Goal: Task Accomplishment & Management: Manage account settings

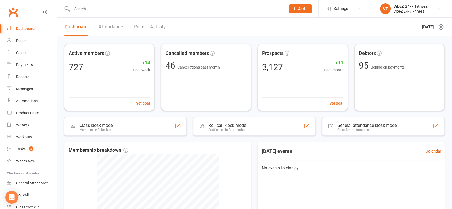
click at [146, 30] on link "Recent Activity" at bounding box center [150, 27] width 32 height 18
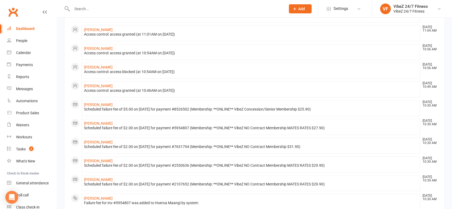
scroll to position [238, 0]
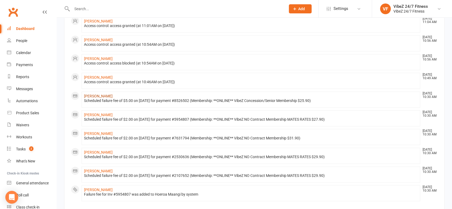
click at [101, 96] on link "[PERSON_NAME]" at bounding box center [98, 96] width 29 height 4
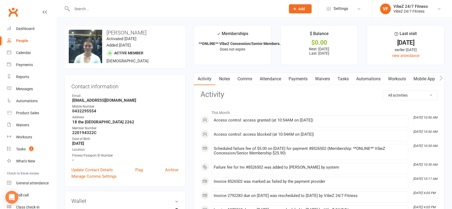
click at [292, 80] on link "Payments" at bounding box center [298, 79] width 26 height 12
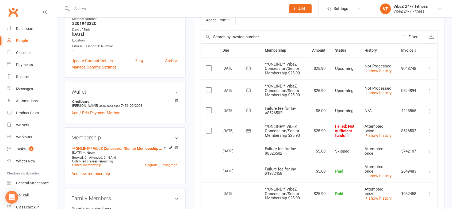
scroll to position [148, 0]
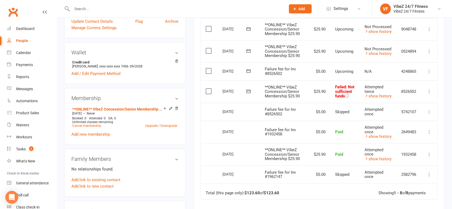
click at [427, 70] on icon at bounding box center [429, 71] width 5 height 5
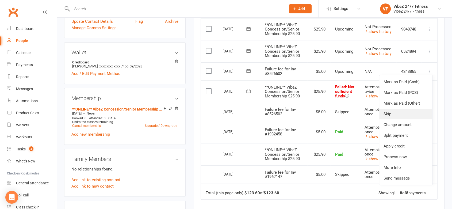
click at [407, 114] on link "Skip" at bounding box center [405, 114] width 53 height 11
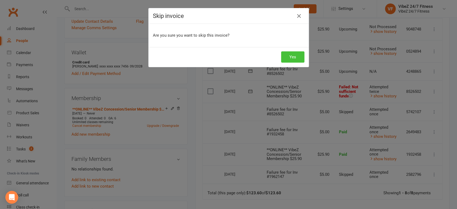
drag, startPoint x: 291, startPoint y: 54, endPoint x: 297, endPoint y: 58, distance: 7.1
click at [292, 55] on button "Yes" at bounding box center [292, 56] width 23 height 11
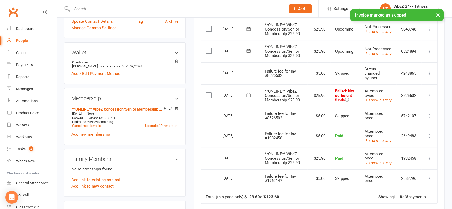
click at [430, 95] on icon at bounding box center [429, 95] width 5 height 5
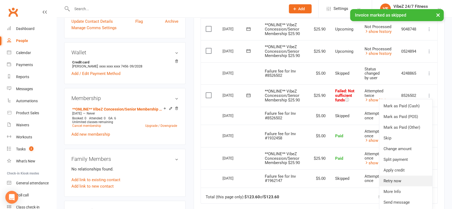
click at [401, 181] on link "Retry now" at bounding box center [405, 180] width 53 height 11
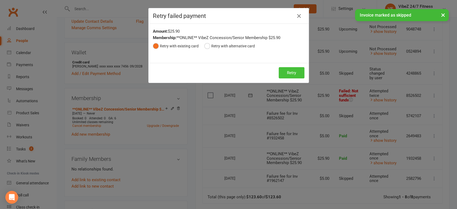
drag, startPoint x: 284, startPoint y: 71, endPoint x: 294, endPoint y: 74, distance: 10.8
click at [285, 74] on button "Retry" at bounding box center [291, 72] width 26 height 11
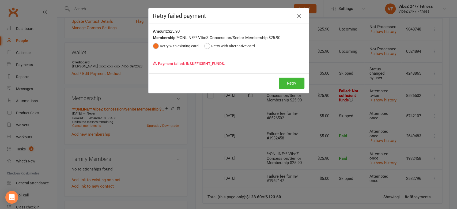
click at [296, 17] on icon "button" at bounding box center [299, 16] width 6 height 6
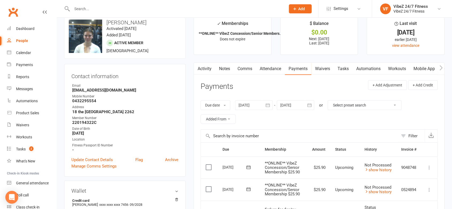
scroll to position [0, 0]
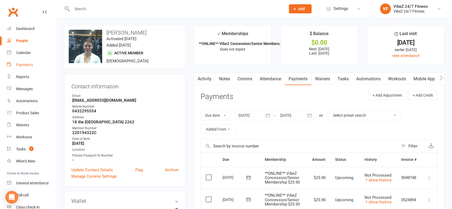
click at [26, 62] on link "Payments" at bounding box center [31, 65] width 49 height 12
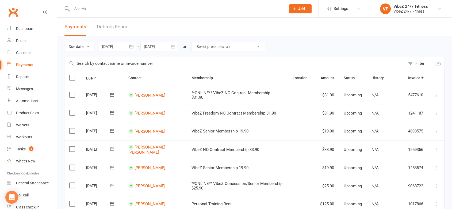
click at [113, 28] on link "Debtors Report" at bounding box center [113, 27] width 32 height 18
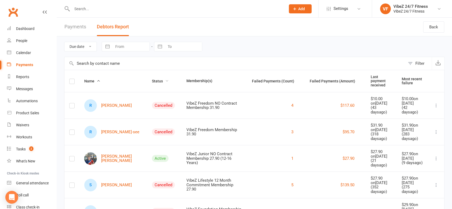
drag, startPoint x: 146, startPoint y: 79, endPoint x: 153, endPoint y: 78, distance: 7.3
click at [152, 79] on span "Status" at bounding box center [160, 81] width 17 height 4
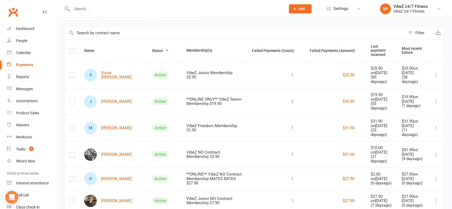
scroll to position [59, 0]
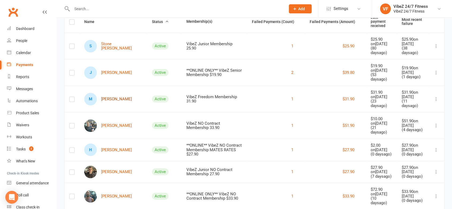
click at [107, 94] on link "M [PERSON_NAME]" at bounding box center [108, 99] width 48 height 13
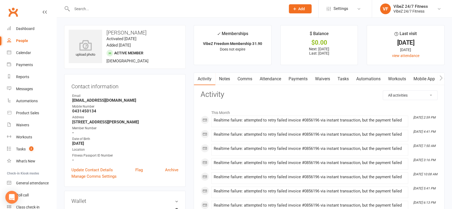
drag, startPoint x: 303, startPoint y: 77, endPoint x: 320, endPoint y: 79, distance: 17.3
click at [303, 76] on link "Payments" at bounding box center [298, 79] width 26 height 12
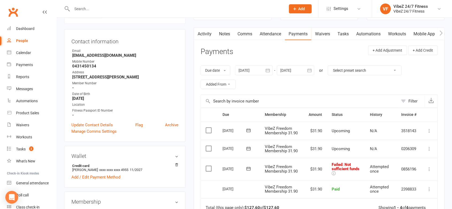
scroll to position [119, 0]
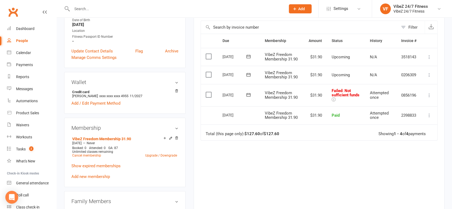
click at [428, 93] on icon at bounding box center [429, 95] width 5 height 5
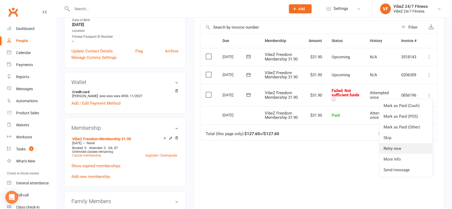
click at [397, 147] on link "Retry now" at bounding box center [405, 148] width 53 height 11
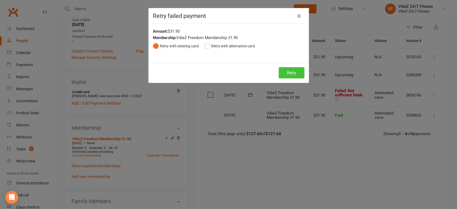
click at [289, 67] on button "Retry" at bounding box center [291, 72] width 26 height 11
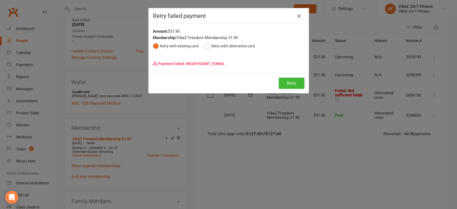
drag, startPoint x: 296, startPoint y: 17, endPoint x: 36, endPoint y: 53, distance: 262.0
click at [296, 17] on icon "button" at bounding box center [299, 16] width 6 height 6
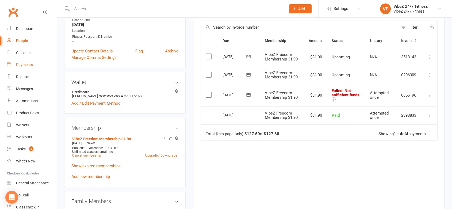
click at [20, 67] on div "Payments" at bounding box center [24, 65] width 17 height 4
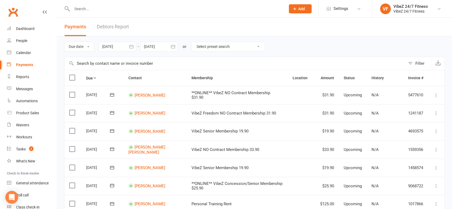
click at [121, 28] on link "Debtors Report" at bounding box center [113, 27] width 32 height 18
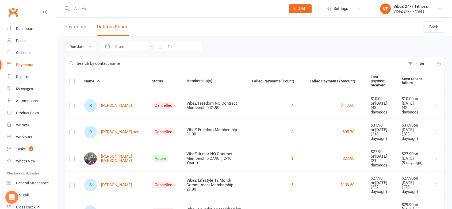
click at [152, 79] on span "Status" at bounding box center [160, 81] width 17 height 4
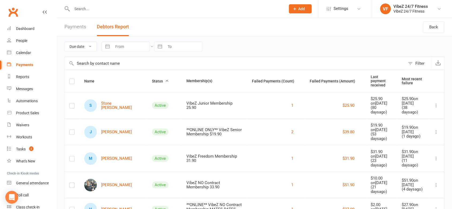
scroll to position [148, 0]
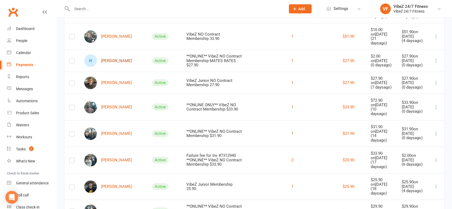
click at [124, 56] on link "H [PERSON_NAME]" at bounding box center [108, 60] width 48 height 13
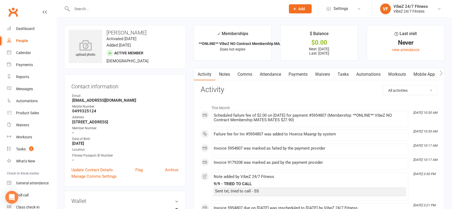
click at [300, 74] on link "Payments" at bounding box center [298, 74] width 26 height 12
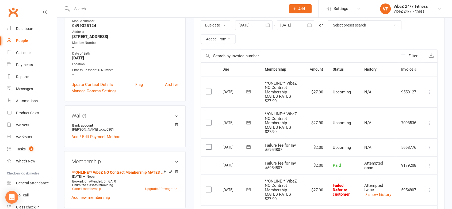
scroll to position [89, 0]
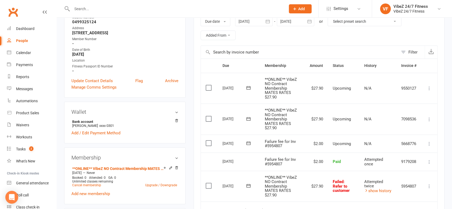
drag, startPoint x: 248, startPoint y: 185, endPoint x: 266, endPoint y: 175, distance: 20.0
click at [248, 185] on icon at bounding box center [249, 185] width 4 height 3
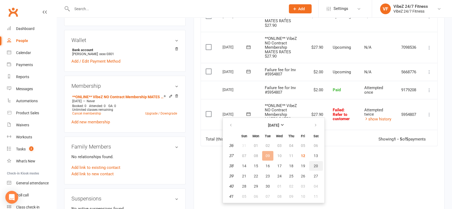
scroll to position [178, 0]
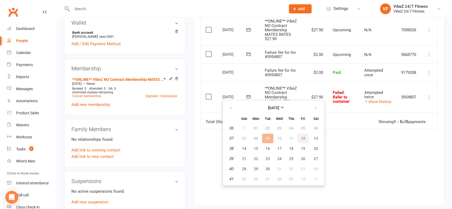
click at [302, 138] on span "12" at bounding box center [303, 138] width 4 height 4
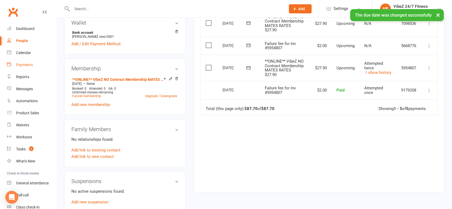
click at [34, 60] on link "Payments" at bounding box center [31, 65] width 49 height 12
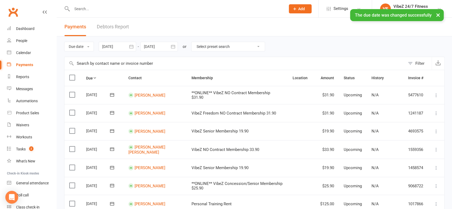
click at [117, 26] on link "Debtors Report" at bounding box center [113, 27] width 32 height 18
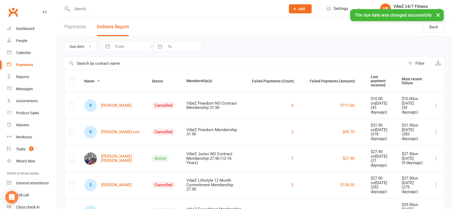
drag, startPoint x: 144, startPoint y: 78, endPoint x: 177, endPoint y: 89, distance: 34.7
click at [152, 79] on span "Status" at bounding box center [160, 81] width 17 height 4
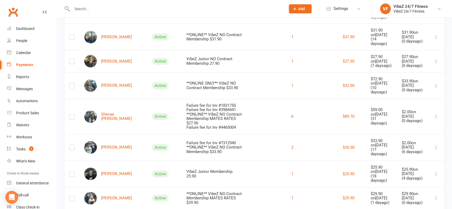
scroll to position [178, 0]
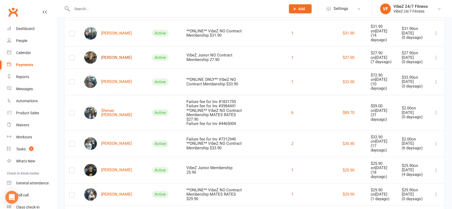
click at [119, 53] on link "[PERSON_NAME]" at bounding box center [108, 57] width 48 height 13
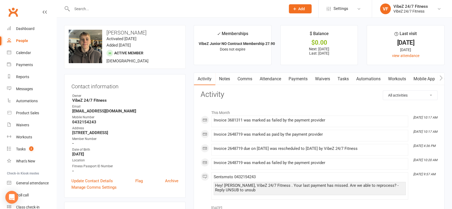
click at [297, 75] on link "Payments" at bounding box center [298, 79] width 26 height 12
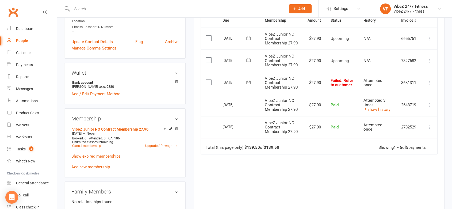
scroll to position [148, 0]
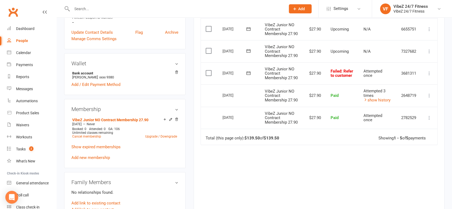
click at [251, 76] on icon at bounding box center [248, 72] width 5 height 5
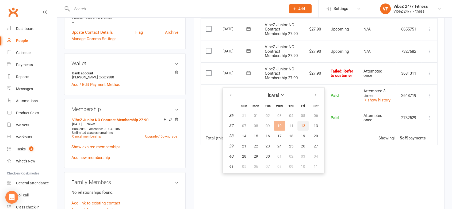
click at [302, 122] on button "12" at bounding box center [302, 126] width 11 height 10
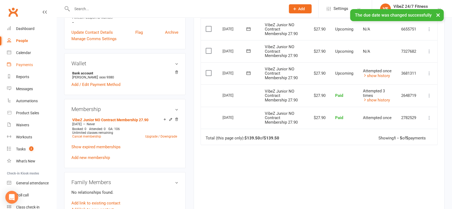
click at [29, 60] on link "Payments" at bounding box center [31, 65] width 49 height 12
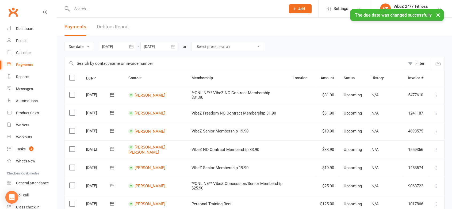
click at [116, 26] on link "Debtors Report" at bounding box center [113, 27] width 32 height 18
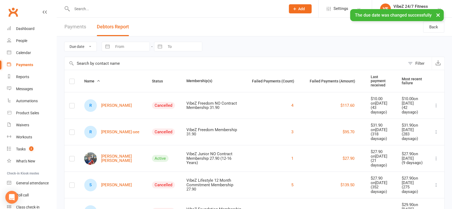
click at [152, 80] on span "Status" at bounding box center [160, 81] width 17 height 4
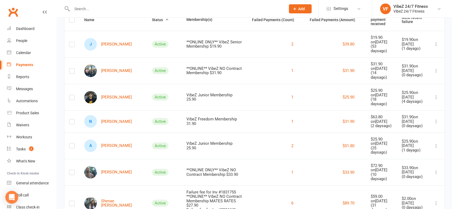
scroll to position [59, 0]
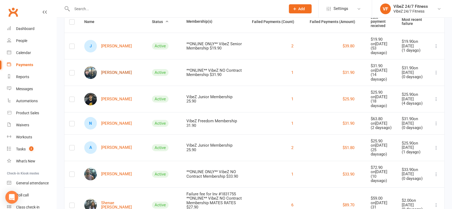
click at [124, 70] on link "[PERSON_NAME]" at bounding box center [108, 72] width 48 height 13
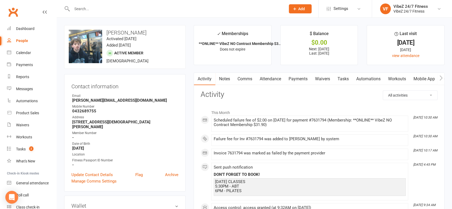
click at [243, 79] on link "Comms" at bounding box center [245, 79] width 22 height 12
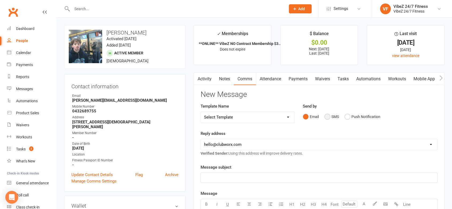
click at [330, 114] on button "SMS" at bounding box center [331, 117] width 14 height 10
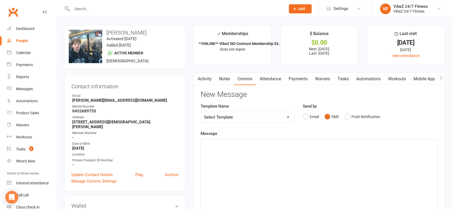
click at [274, 119] on select "Select Template [Email] 1ST WARNING OUTSTANDING ACCOUNT [Email] OUTSTANDING ACC…" at bounding box center [248, 117] width 94 height 11
select select "18"
click at [201, 112] on select "Select Template [Email] 1ST WARNING OUTSTANDING ACCOUNT [Email] OUTSTANDING ACC…" at bounding box center [248, 117] width 94 height 11
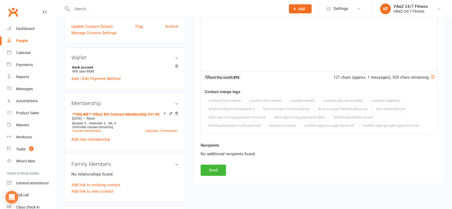
scroll to position [148, 0]
click at [208, 166] on button "Send" at bounding box center [213, 169] width 25 height 11
select select
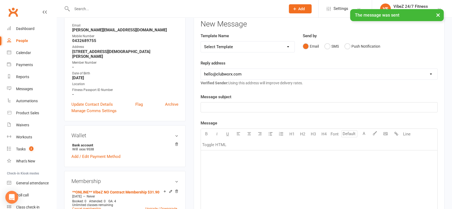
scroll to position [0, 0]
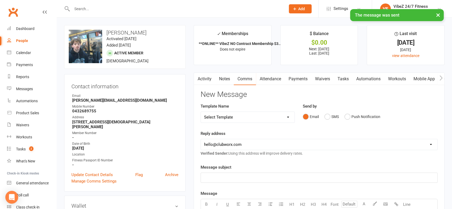
click at [291, 77] on link "Payments" at bounding box center [298, 79] width 26 height 12
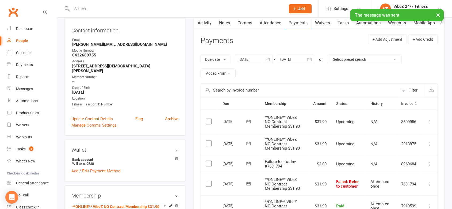
scroll to position [119, 0]
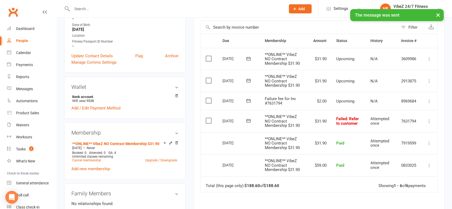
click at [249, 118] on icon at bounding box center [248, 120] width 5 height 5
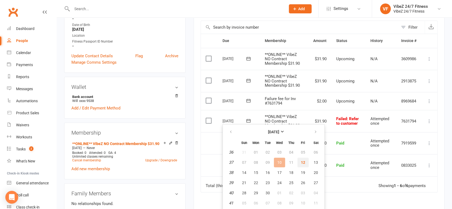
click at [303, 159] on button "12" at bounding box center [302, 163] width 11 height 10
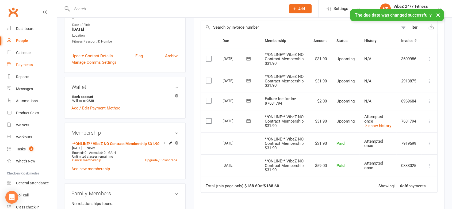
click at [37, 62] on link "Payments" at bounding box center [31, 65] width 49 height 12
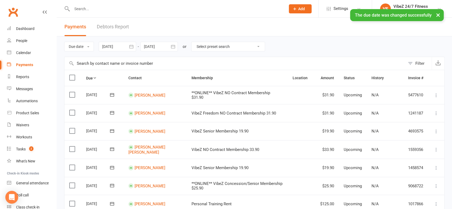
click at [106, 27] on link "Debtors Report" at bounding box center [113, 27] width 32 height 18
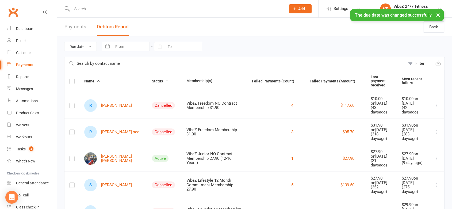
click at [152, 79] on span "Status" at bounding box center [160, 81] width 17 height 4
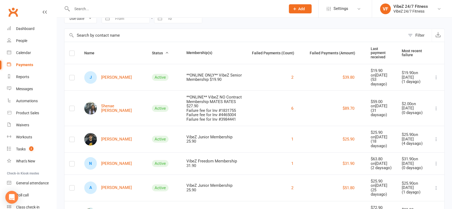
scroll to position [119, 0]
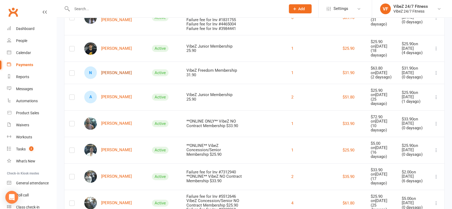
click at [109, 66] on link "N [PERSON_NAME]" at bounding box center [108, 72] width 48 height 13
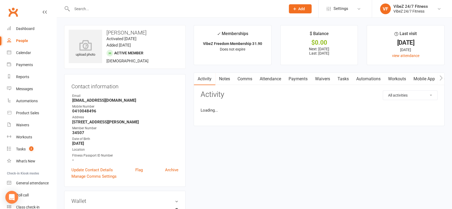
click at [299, 78] on link "Payments" at bounding box center [298, 79] width 26 height 12
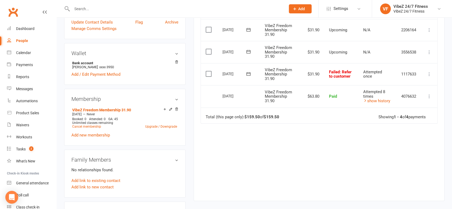
scroll to position [148, 0]
click at [249, 74] on icon at bounding box center [248, 72] width 5 height 5
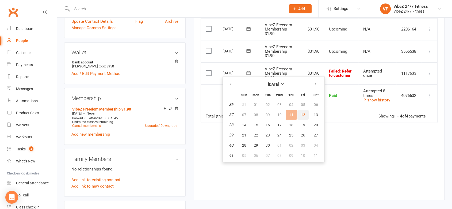
click at [304, 111] on button "12" at bounding box center [302, 115] width 11 height 10
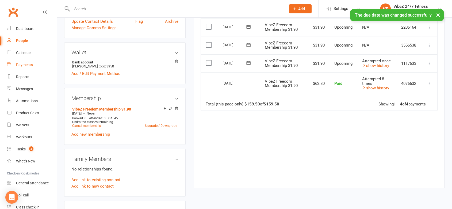
click at [30, 63] on div "Payments" at bounding box center [24, 65] width 17 height 4
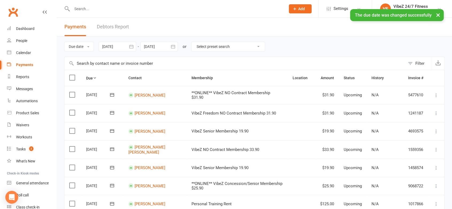
click at [121, 25] on link "Debtors Report" at bounding box center [113, 27] width 32 height 18
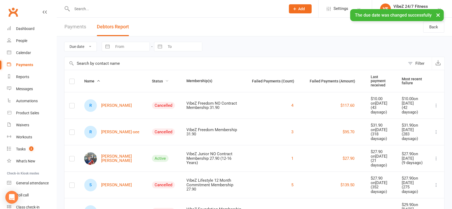
click at [152, 79] on span "Status" at bounding box center [160, 81] width 17 height 4
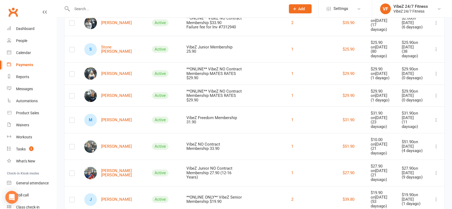
scroll to position [178, 0]
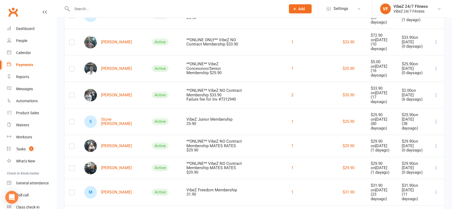
drag, startPoint x: 118, startPoint y: 143, endPoint x: 263, endPoint y: 34, distance: 181.8
click at [263, 39] on div "1" at bounding box center [276, 42] width 48 height 6
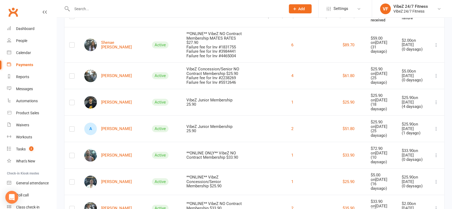
scroll to position [0, 0]
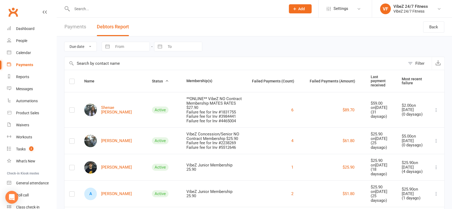
click at [81, 33] on link "Payments" at bounding box center [75, 27] width 22 height 18
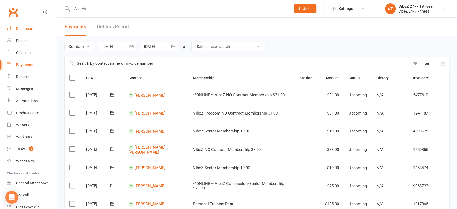
click at [28, 33] on link "Dashboard" at bounding box center [31, 29] width 49 height 12
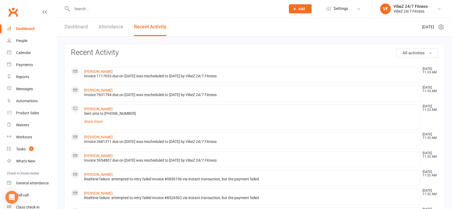
click at [86, 24] on link "Dashboard" at bounding box center [75, 27] width 23 height 18
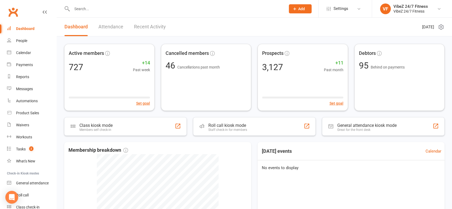
click at [102, 2] on div at bounding box center [173, 8] width 218 height 17
drag, startPoint x: 102, startPoint y: 2, endPoint x: 97, endPoint y: 9, distance: 8.4
click at [97, 8] on input "text" at bounding box center [176, 8] width 212 height 7
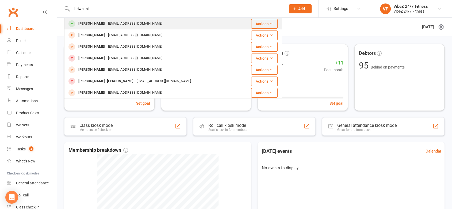
type input "briwn mit"
click at [96, 19] on div "[PERSON_NAME] [EMAIL_ADDRESS][DOMAIN_NAME]" at bounding box center [152, 23] width 175 height 11
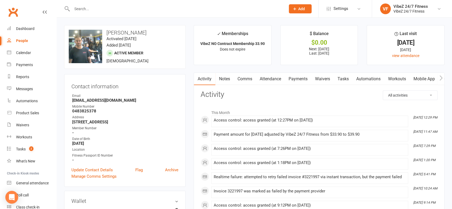
drag, startPoint x: 302, startPoint y: 79, endPoint x: 357, endPoint y: 89, distance: 56.2
click at [302, 78] on link "Payments" at bounding box center [298, 79] width 26 height 12
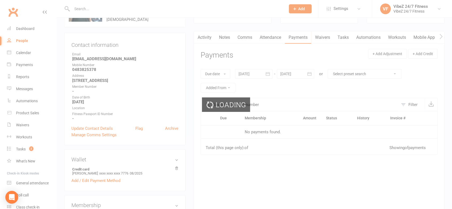
scroll to position [89, 0]
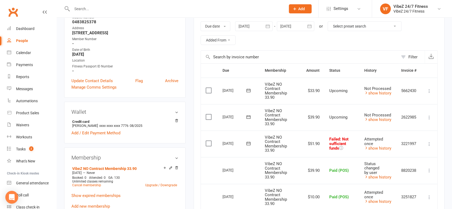
click at [428, 141] on icon at bounding box center [429, 143] width 5 height 5
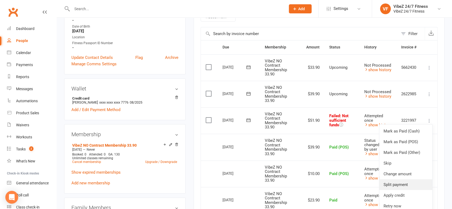
scroll to position [148, 0]
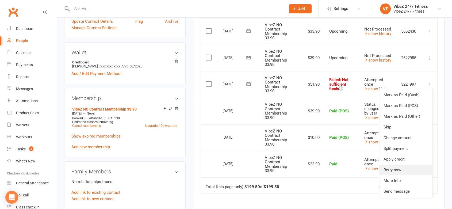
click at [393, 168] on link "Retry now" at bounding box center [405, 169] width 53 height 11
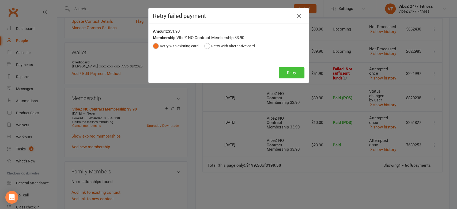
click at [285, 70] on button "Retry" at bounding box center [291, 72] width 26 height 11
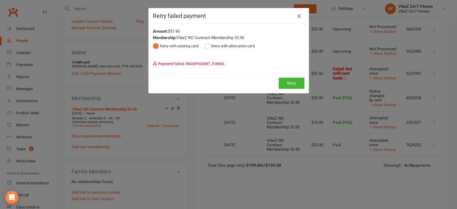
click at [297, 15] on icon "button" at bounding box center [299, 16] width 6 height 6
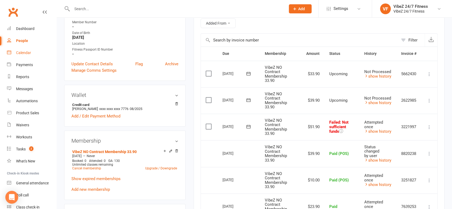
scroll to position [59, 0]
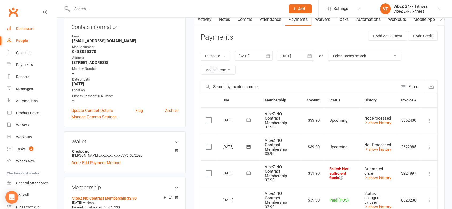
click at [27, 31] on link "Dashboard" at bounding box center [31, 29] width 49 height 12
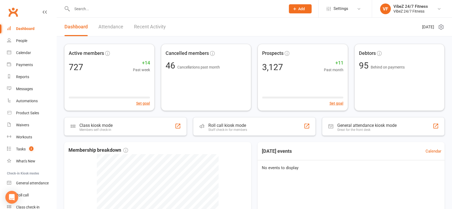
click at [160, 28] on link "Recent Activity" at bounding box center [150, 27] width 32 height 18
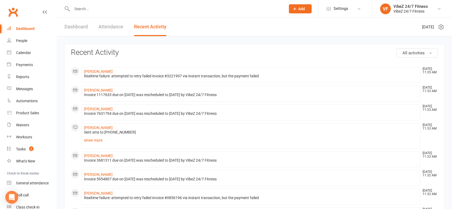
click at [77, 30] on link "Dashboard" at bounding box center [75, 27] width 23 height 18
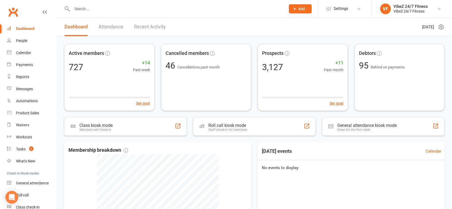
click at [157, 20] on link "Recent Activity" at bounding box center [150, 27] width 32 height 18
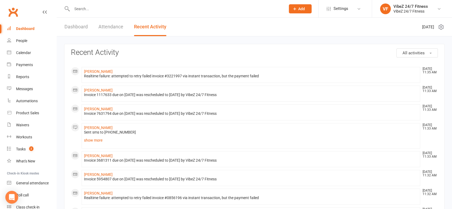
click at [406, 49] on button "All activities" at bounding box center [416, 52] width 41 height 9
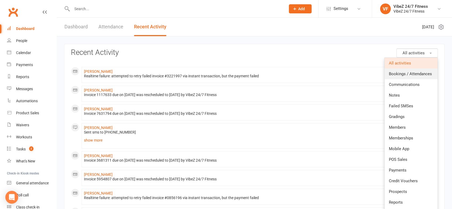
click at [405, 76] on link "Bookings / Attendances" at bounding box center [411, 73] width 53 height 11
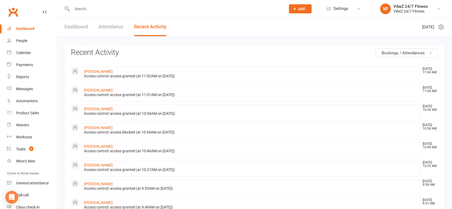
click at [220, 110] on li "[PERSON_NAME] [DATE] 10:56 AM Access control: access granted (at 10:54AM on [DA…" at bounding box center [251, 112] width 339 height 16
